Goal: Task Accomplishment & Management: Complete application form

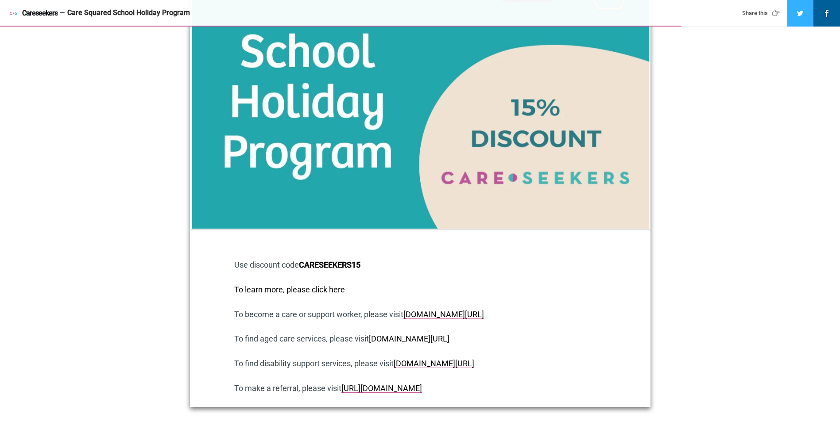
scroll to position [2489, 0]
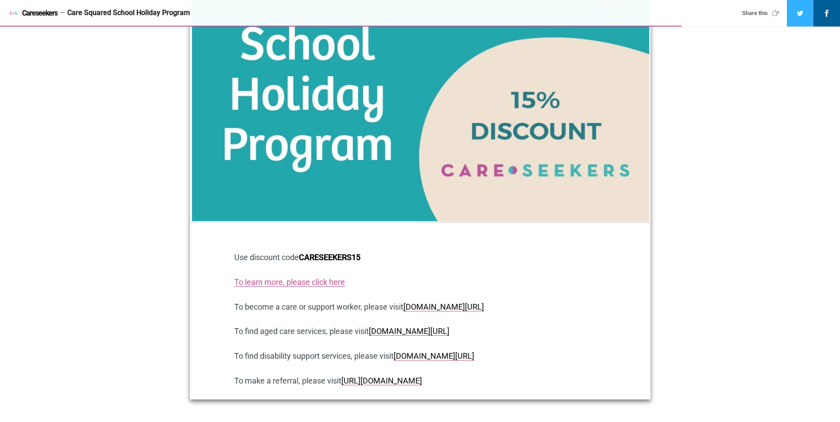
click at [274, 278] on link "To learn more, please click here" at bounding box center [289, 282] width 111 height 9
click at [261, 278] on link "To learn more, please click here" at bounding box center [289, 282] width 111 height 9
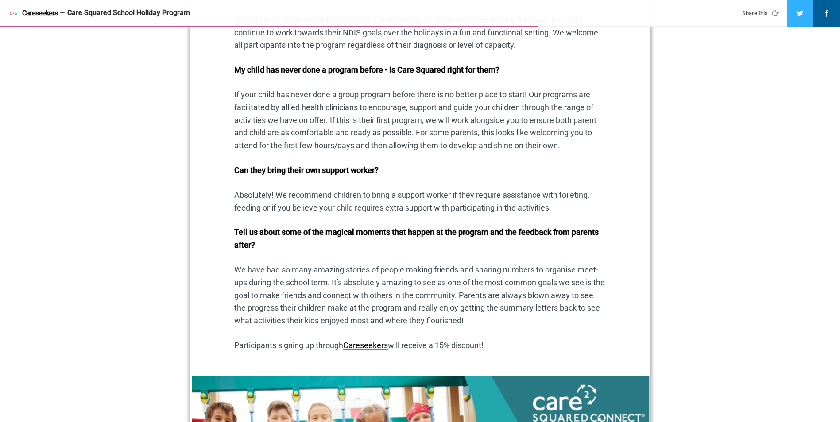
scroll to position [1964, 0]
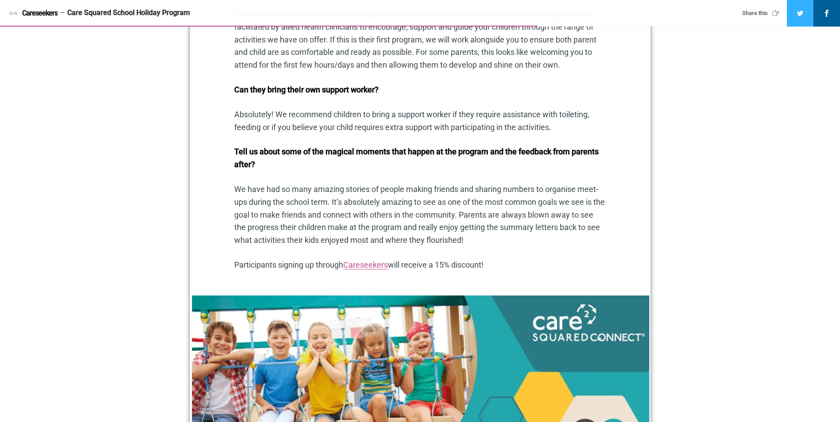
click at [349, 260] on link "Careseekers" at bounding box center [365, 264] width 45 height 9
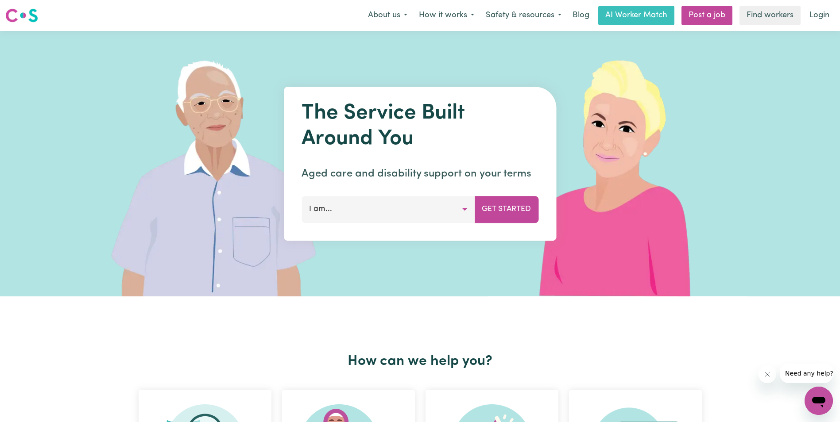
click at [463, 207] on button "I am..." at bounding box center [387, 209] width 173 height 27
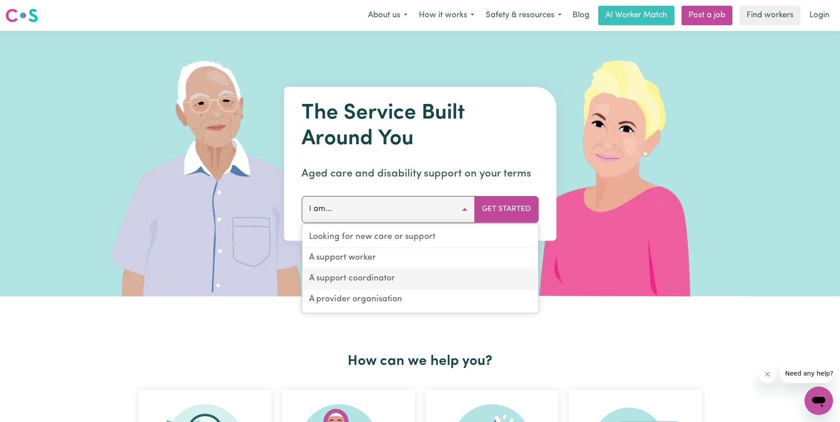
click at [416, 283] on link "A support coordinator" at bounding box center [420, 279] width 236 height 21
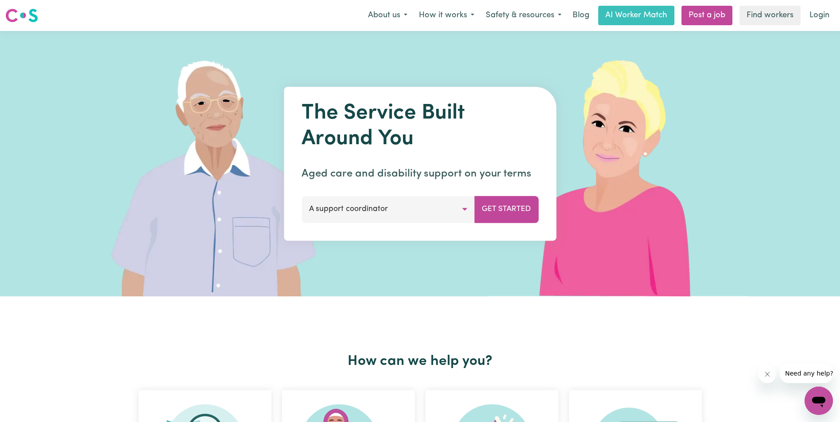
click at [507, 196] on div "The Service Built Around You Aged care and disability support on your terms A s…" at bounding box center [420, 164] width 272 height 154
click at [509, 212] on button "Get Started" at bounding box center [506, 209] width 64 height 27
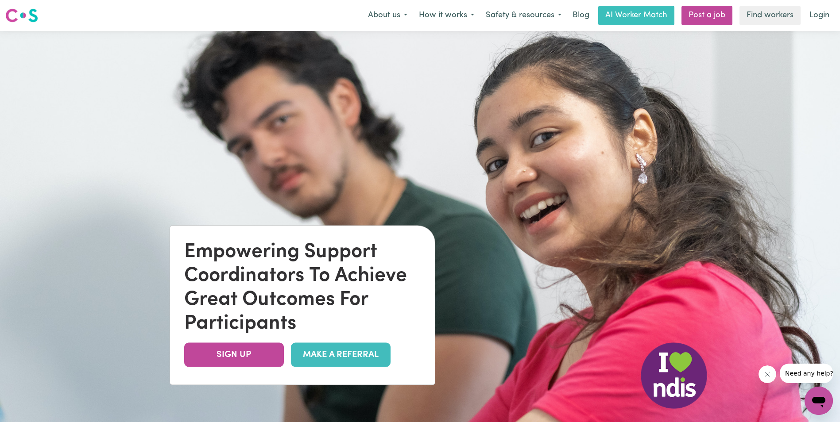
scroll to position [154, 0]
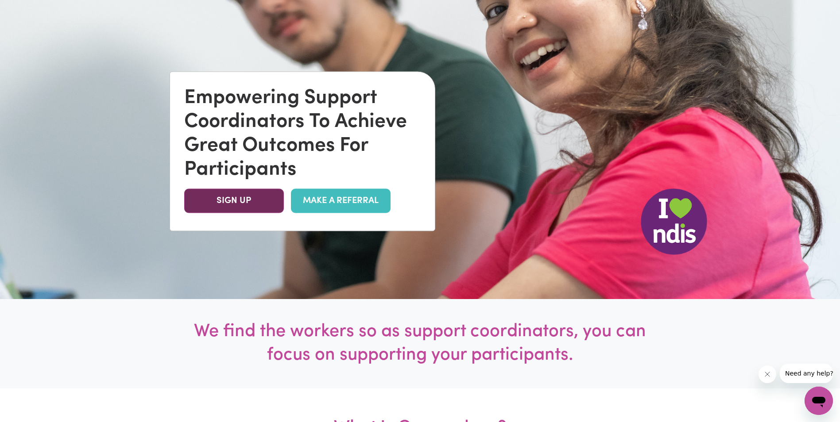
click at [228, 197] on link "SIGN UP" at bounding box center [234, 201] width 100 height 24
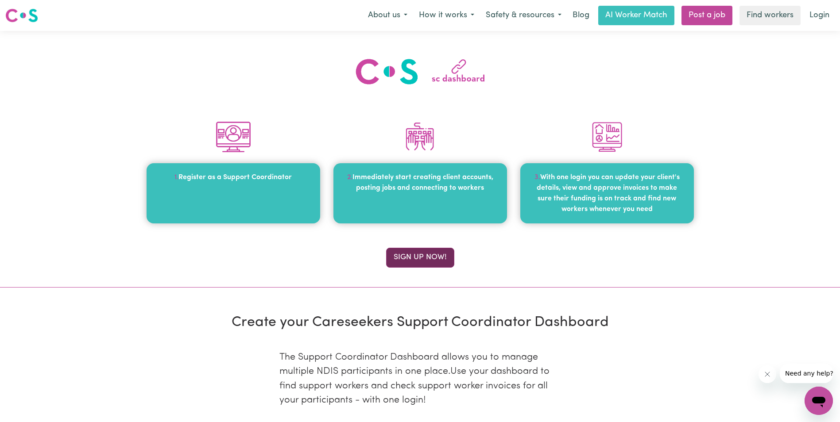
click at [410, 253] on button "Sign up now!" at bounding box center [420, 257] width 68 height 19
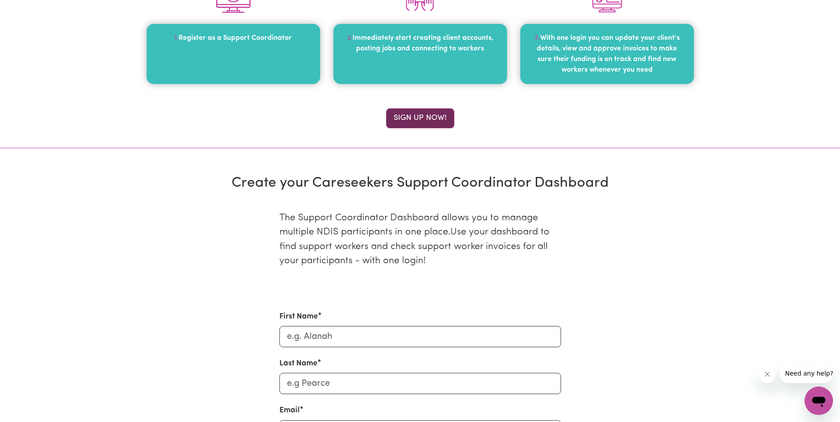
scroll to position [305, 0]
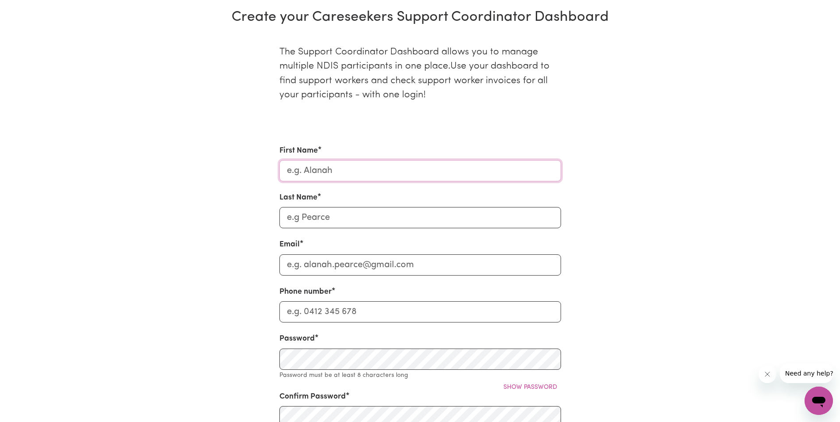
click at [373, 166] on input "First Name" at bounding box center [420, 170] width 282 height 21
type input "[PERSON_NAME]"
type input "Vaccaneo"
type input "[PERSON_NAME][EMAIL_ADDRESS][DOMAIN_NAME]"
type input "0427947366"
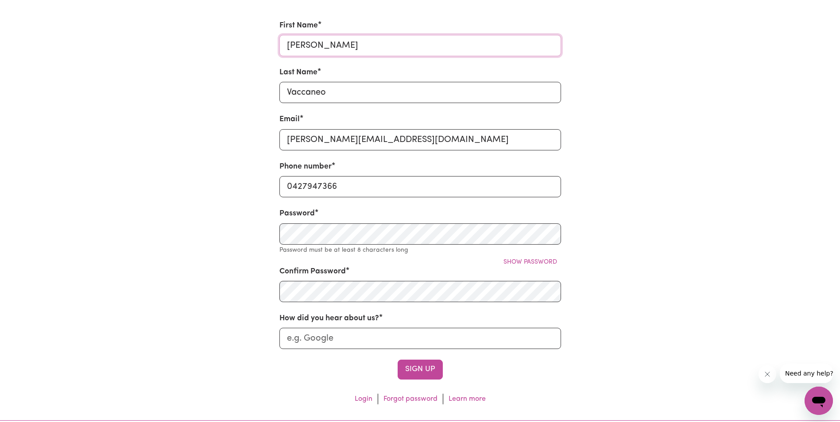
scroll to position [494, 0]
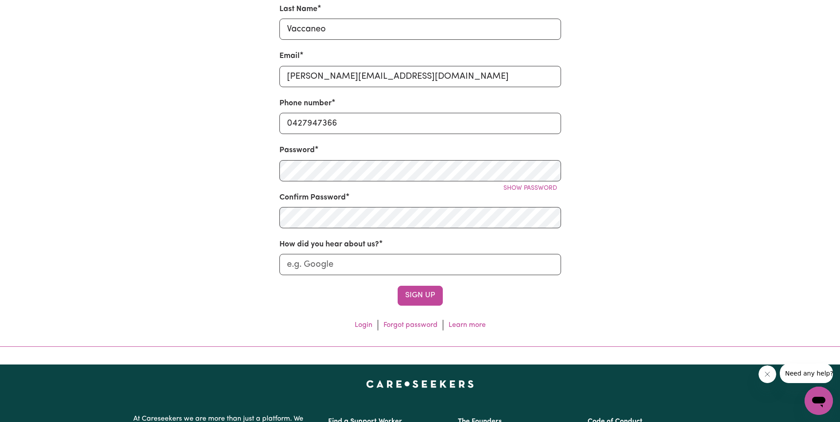
click at [413, 295] on button "Sign Up" at bounding box center [419, 295] width 45 height 19
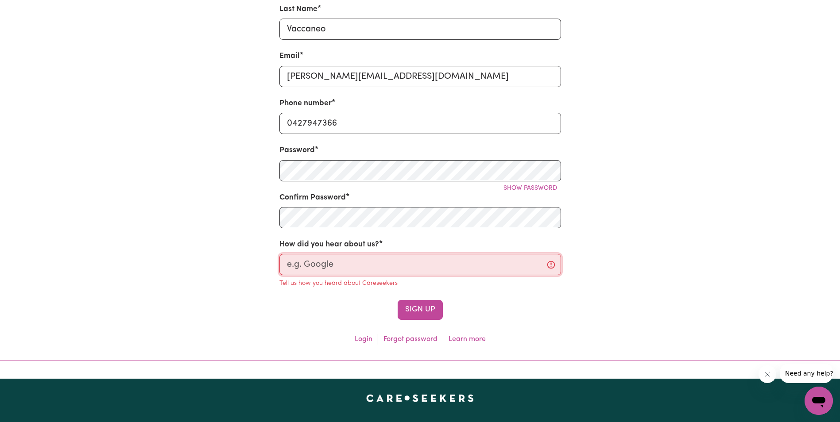
click at [365, 259] on input "How did you hear about us?" at bounding box center [420, 264] width 282 height 21
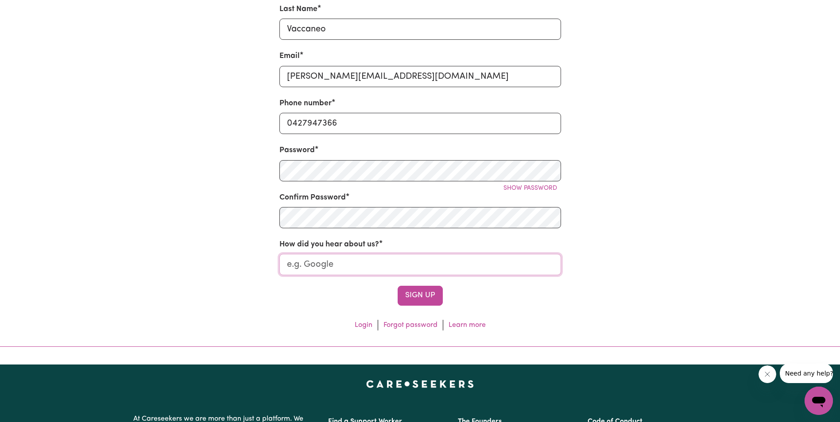
click at [351, 263] on input "How did you hear about us?" at bounding box center [420, 264] width 282 height 21
type input "Google search"
click at [428, 297] on button "Sign Up" at bounding box center [419, 295] width 45 height 19
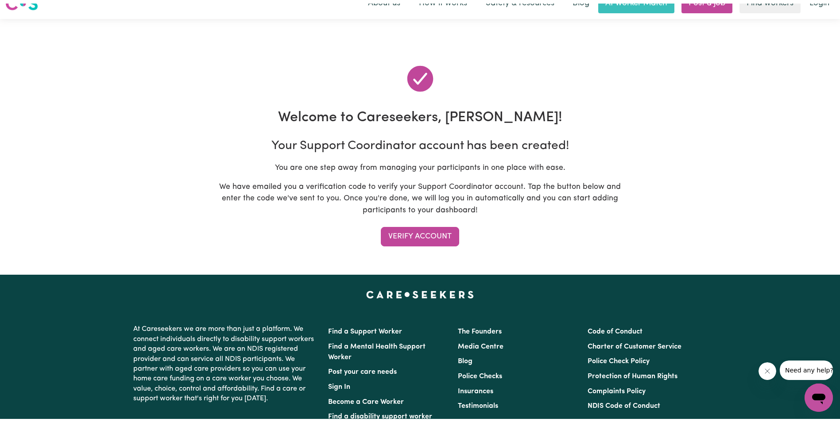
scroll to position [0, 0]
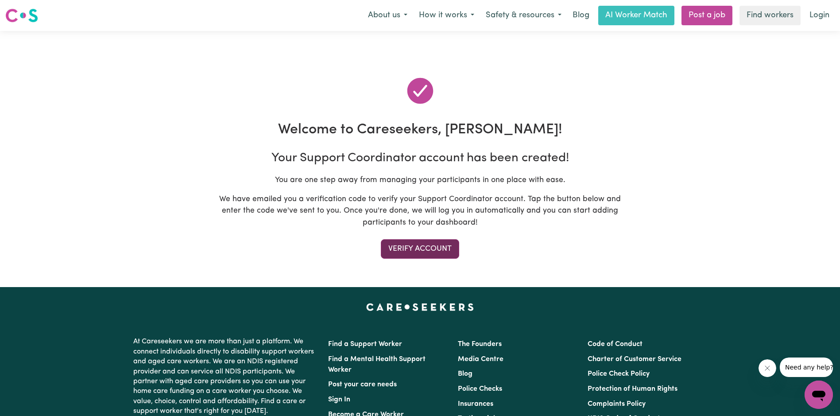
click at [415, 249] on button "Verify Account" at bounding box center [420, 248] width 78 height 19
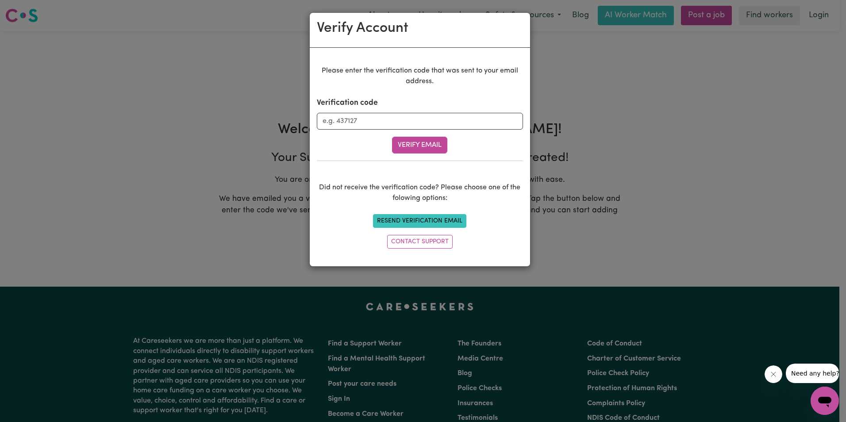
click at [426, 217] on button "Resend Verification Email" at bounding box center [419, 221] width 93 height 14
click at [447, 121] on input "Verification code" at bounding box center [420, 121] width 206 height 17
type input "19114"
click at [436, 144] on button "Verify Email" at bounding box center [419, 145] width 55 height 17
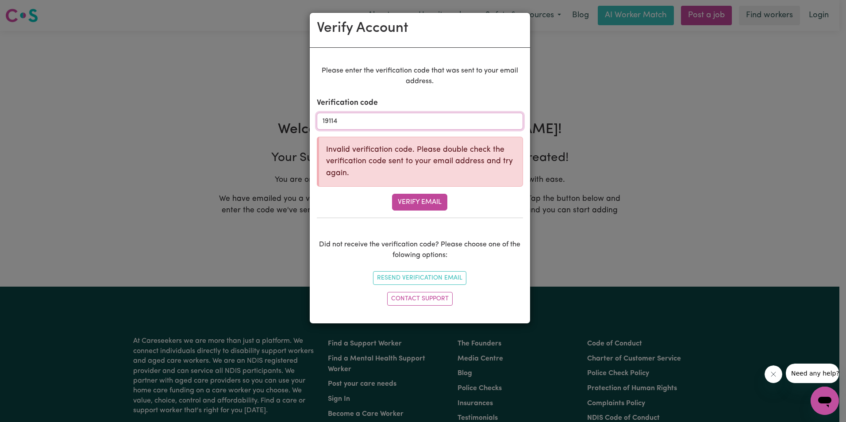
drag, startPoint x: 380, startPoint y: 122, endPoint x: 191, endPoint y: 118, distance: 189.1
click at [249, 120] on div "Verify Account Please enter the verification code that was sent to your email a…" at bounding box center [423, 211] width 846 height 422
type input "169114"
click at [392, 194] on button "Verify Email" at bounding box center [419, 202] width 55 height 17
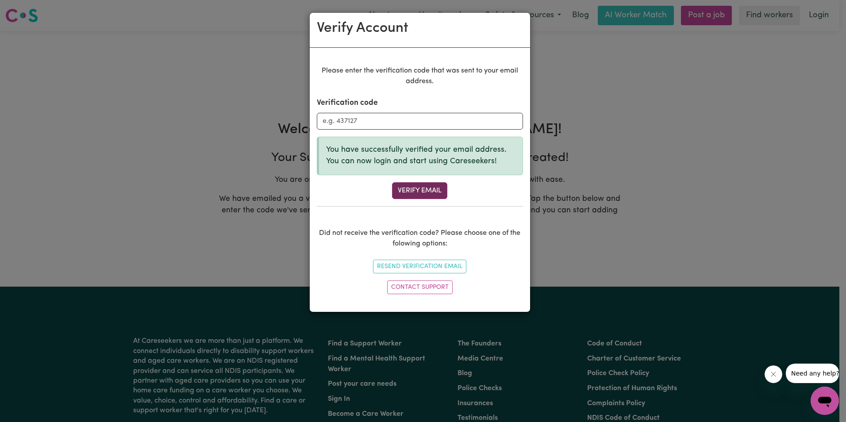
click at [412, 195] on button "Verify Email" at bounding box center [419, 190] width 55 height 17
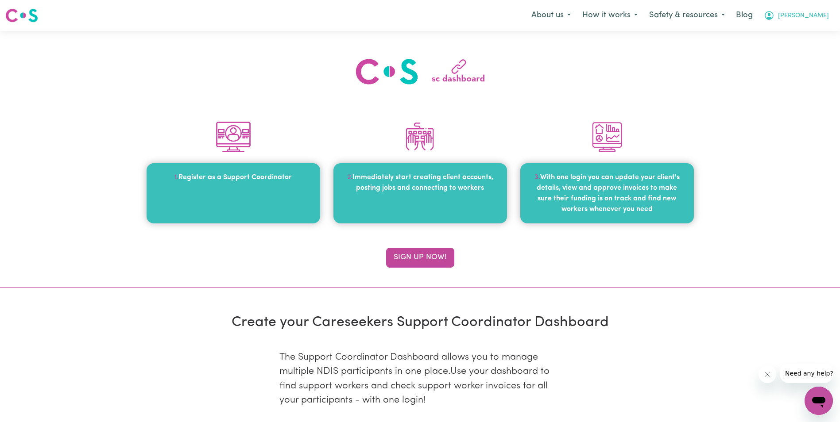
click at [823, 17] on span "[PERSON_NAME]" at bounding box center [803, 16] width 51 height 10
click at [799, 37] on link "My SC Dashboard" at bounding box center [799, 34] width 70 height 17
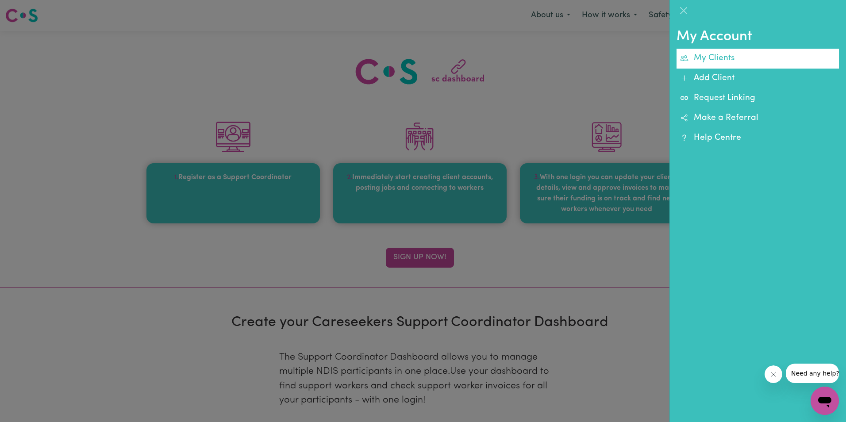
click at [713, 60] on link "My Clients" at bounding box center [758, 59] width 162 height 20
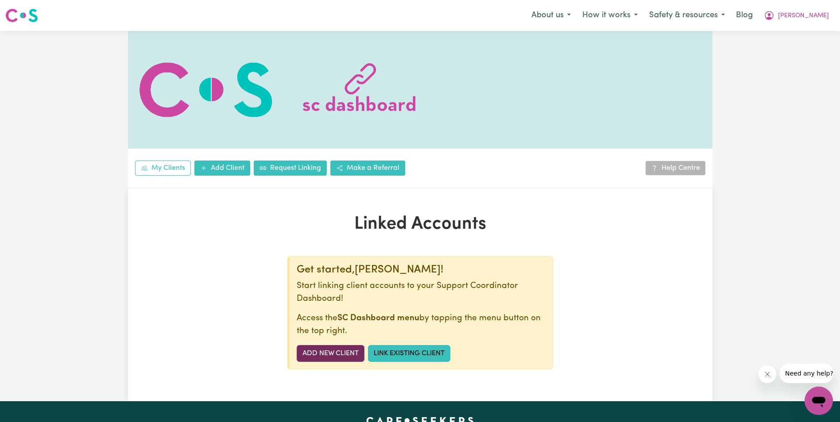
click at [320, 352] on link "Add New Client" at bounding box center [331, 353] width 68 height 17
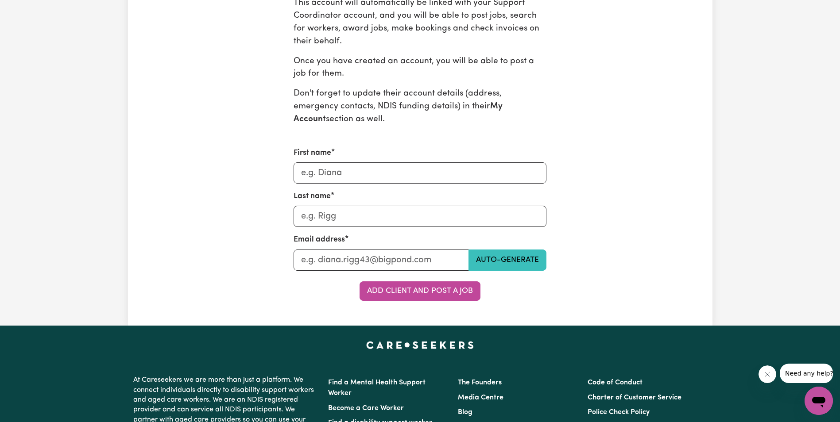
scroll to position [309, 0]
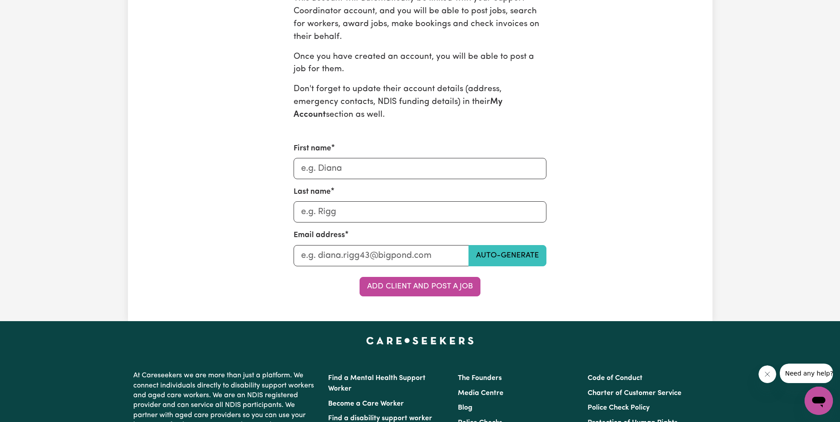
click at [424, 183] on form "First name Last name Email address Auto-generate Add Client and Post a Job" at bounding box center [419, 220] width 253 height 154
click at [426, 172] on input "First name" at bounding box center [419, 168] width 253 height 21
type input "[PERSON_NAME]"
click at [344, 260] on input "Last name" at bounding box center [380, 255] width 175 height 21
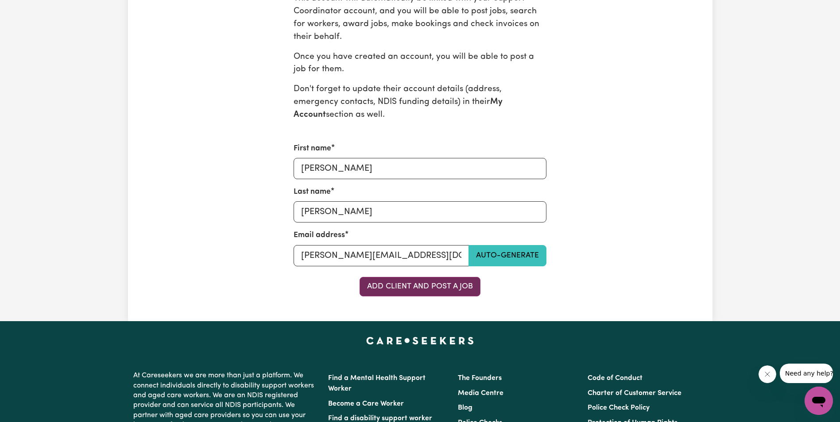
click at [410, 289] on button "Add Client and Post a Job" at bounding box center [419, 286] width 121 height 19
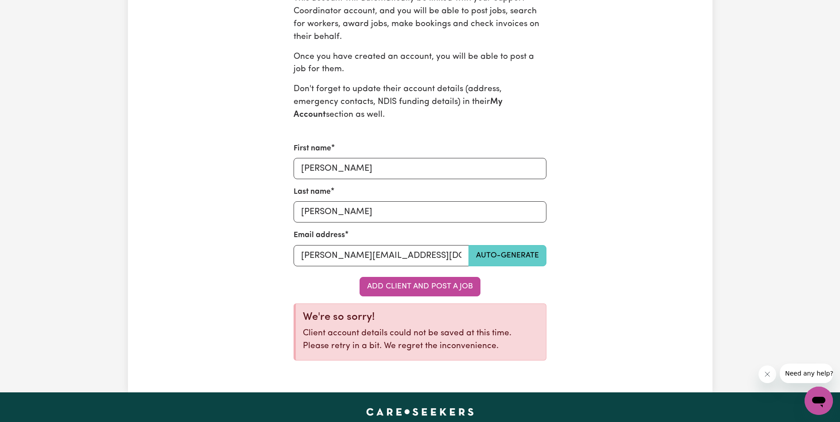
click at [531, 251] on button "Auto-generate" at bounding box center [507, 255] width 78 height 21
type input "[EMAIL_ADDRESS][DOMAIN_NAME]"
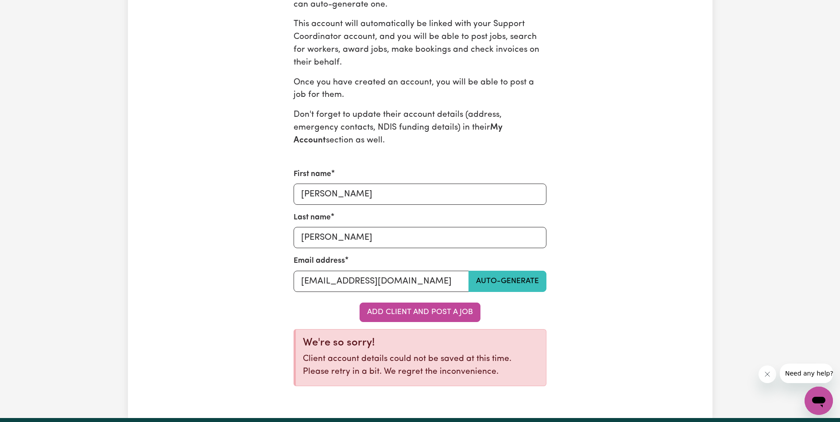
scroll to position [254, 0]
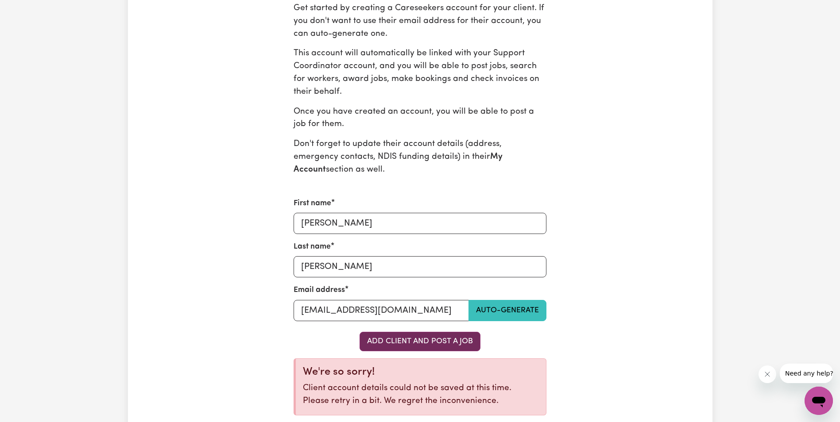
click at [388, 340] on button "Add Client and Post a Job" at bounding box center [419, 341] width 121 height 19
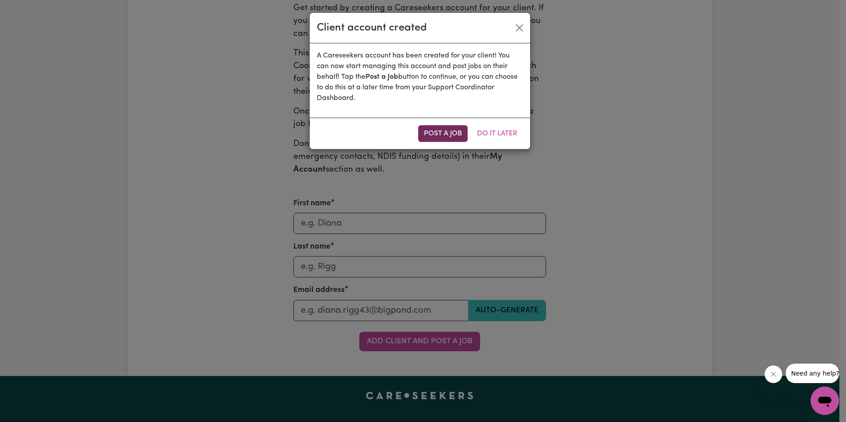
click at [448, 135] on button "Post a Job" at bounding box center [443, 133] width 50 height 17
